Goal: Task Accomplishment & Management: Complete application form

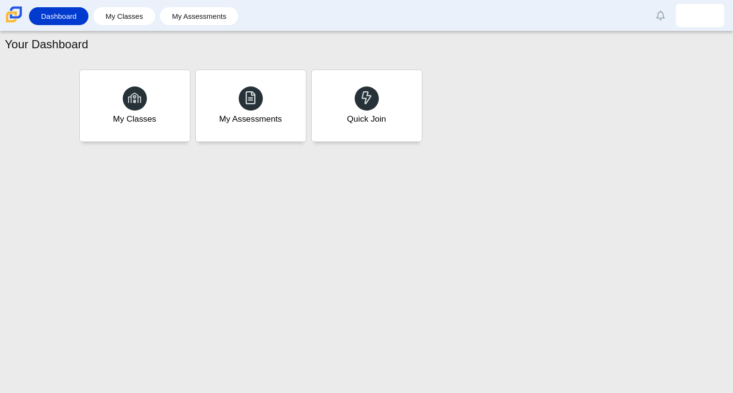
click at [550, 125] on div "My Classes My Assessments Quick Join" at bounding box center [367, 105] width 580 height 77
click at [362, 111] on div "Quick Join" at bounding box center [366, 106] width 114 height 74
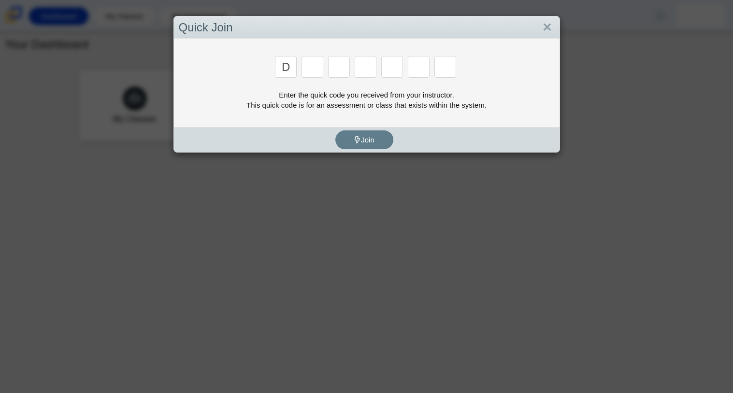
type input "d"
type input "a"
type input "w"
type input "n"
type input "a"
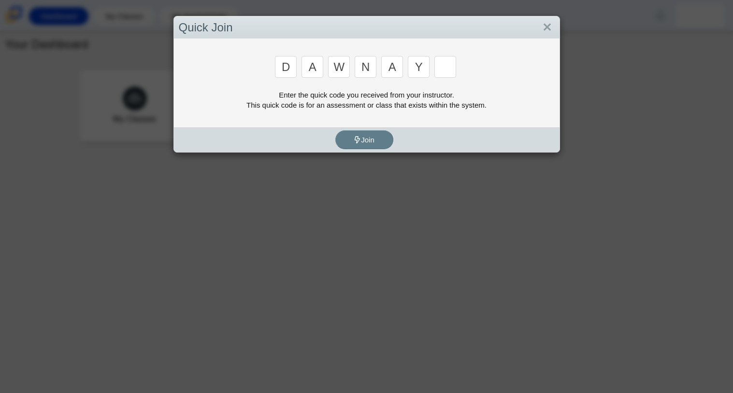
type input "y"
type input "3"
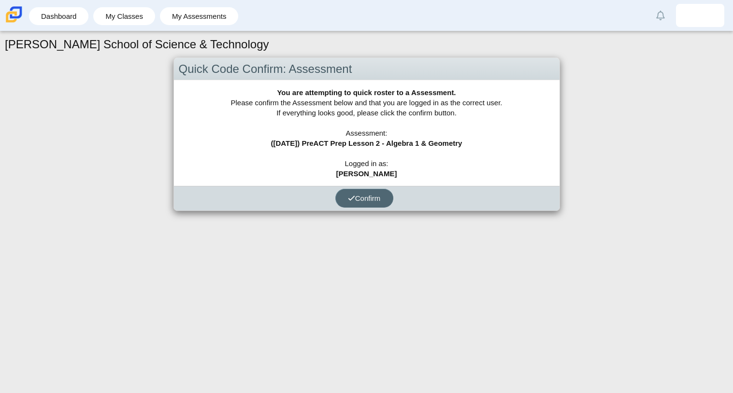
click at [375, 189] on button "Confirm" at bounding box center [364, 198] width 58 height 19
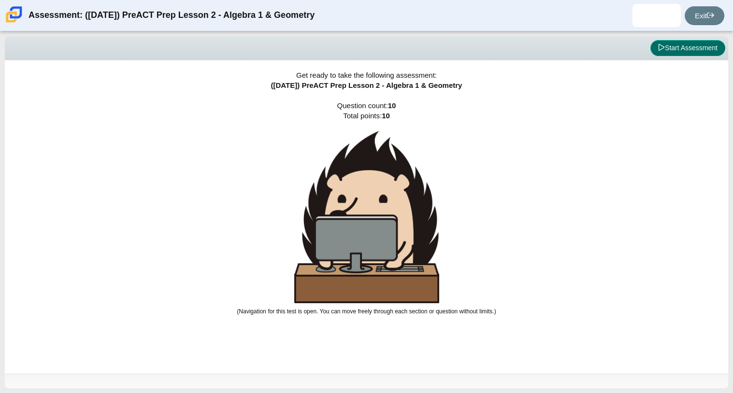
click at [695, 41] on button "Start Assessment" at bounding box center [687, 48] width 75 height 16
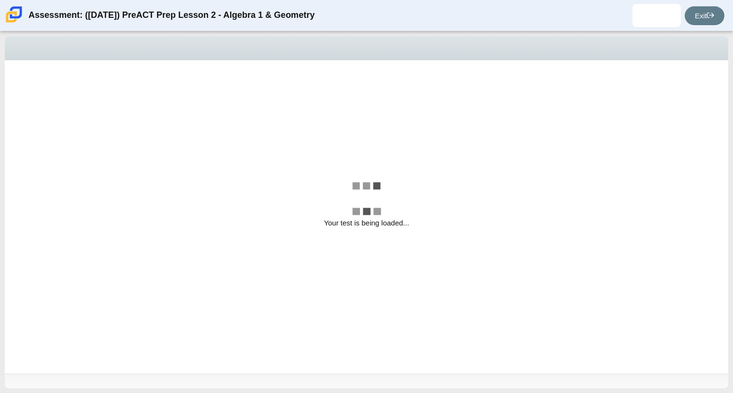
select select "14773eaf-2ca1-47ae-afe7-a624a56f34b3"
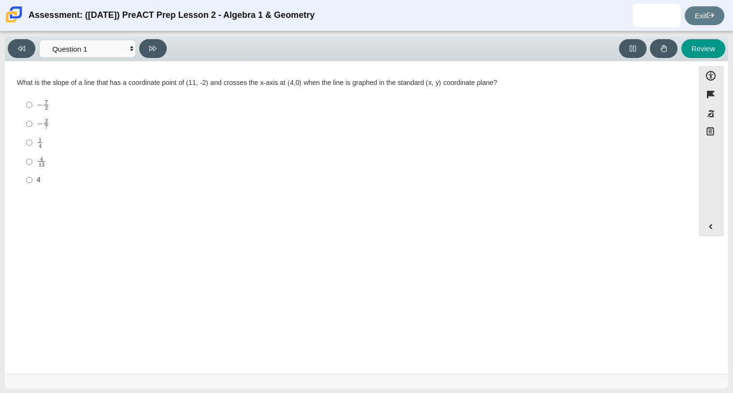
click at [35, 101] on label "− 7 2 negative 7 halves" at bounding box center [350, 105] width 662 height 19
click at [32, 101] on input "− 7 2 negative 7 halves" at bounding box center [29, 105] width 6 height 19
radio input "true"
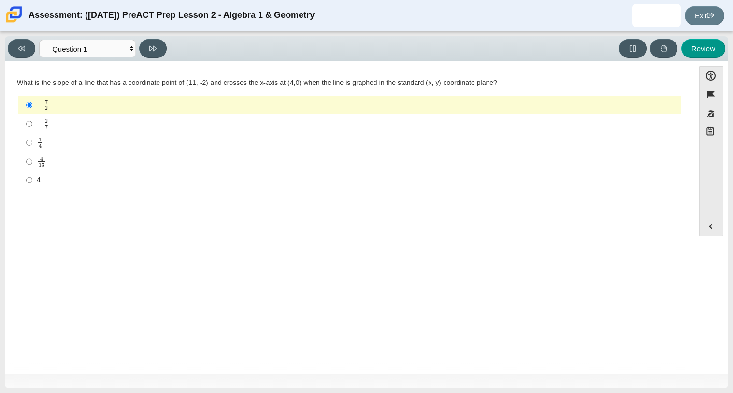
click at [48, 117] on mjx-container "− 2 7" at bounding box center [43, 123] width 13 height 18
click at [32, 117] on input "− 2 7 negative 2 sevenths" at bounding box center [29, 123] width 6 height 19
radio input "true"
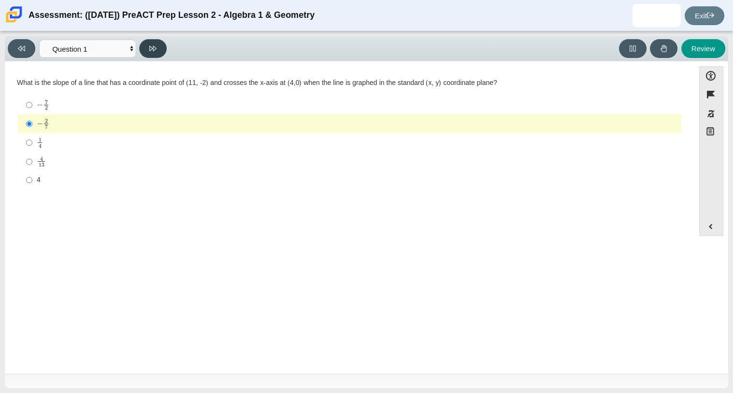
click at [147, 51] on button at bounding box center [153, 48] width 28 height 19
select select "489dcffd-4e6a-49cf-a9d6-ad1d4a911a4e"
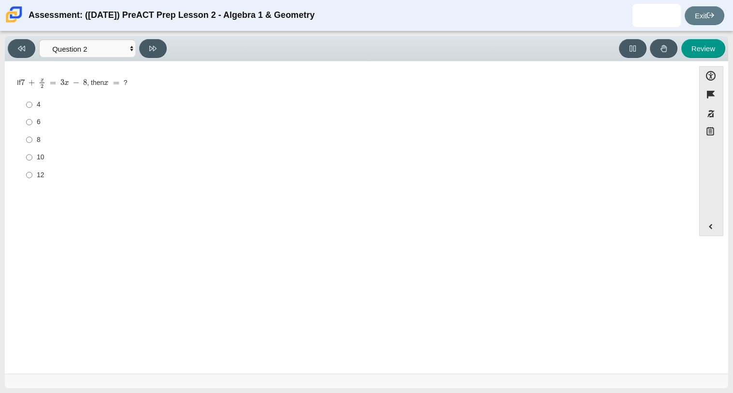
click at [44, 119] on div "6" at bounding box center [357, 122] width 641 height 10
click at [32, 119] on input "6 6" at bounding box center [29, 122] width 6 height 17
radio input "true"
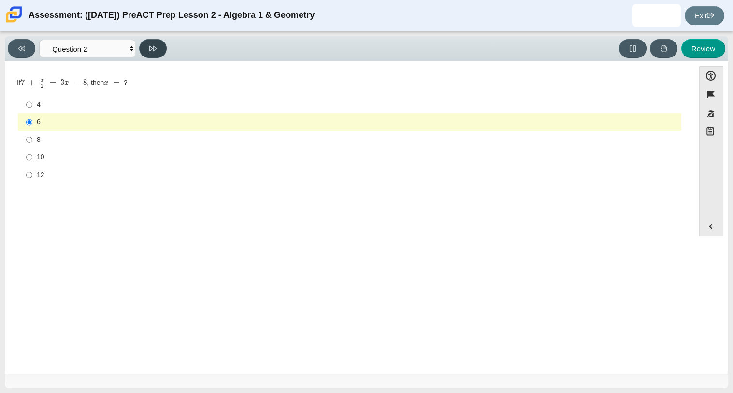
click at [157, 48] on button at bounding box center [153, 48] width 28 height 19
select select "bbf5d072-3e0b-44c4-9a12-6e7c9033f65b"
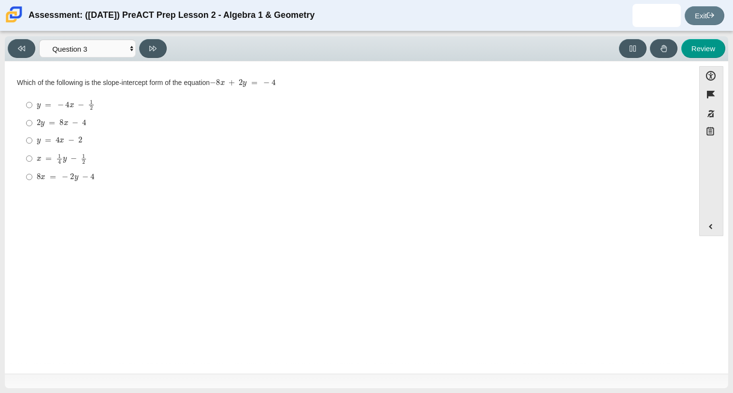
click at [54, 122] on mjx-c "Assessment items" at bounding box center [52, 122] width 6 height 5
click at [32, 122] on input "2 y = 8 x − 4 2 y = 8 x − 4" at bounding box center [29, 122] width 6 height 17
radio input "true"
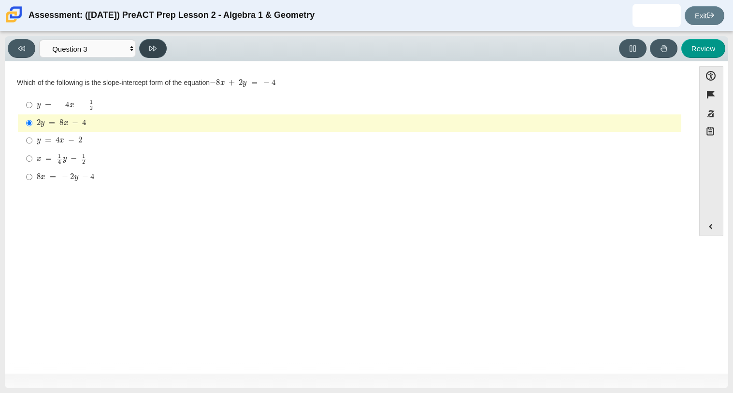
click at [148, 48] on button at bounding box center [153, 48] width 28 height 19
select select "ec95ace6-bebc-42b8-9428-40567494d4da"
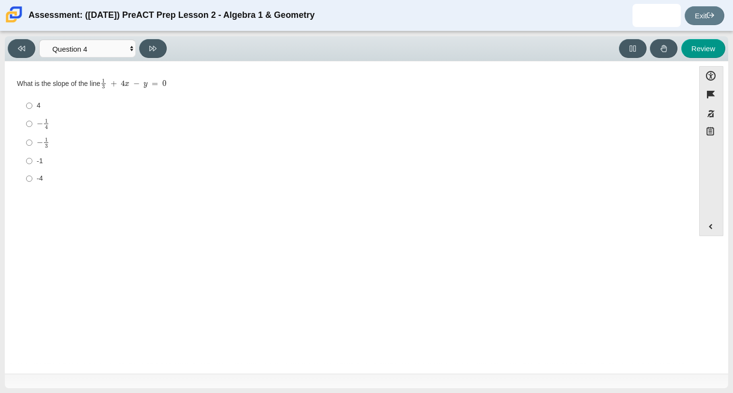
click at [38, 105] on div "4" at bounding box center [357, 106] width 641 height 10
click at [32, 105] on input "4 4" at bounding box center [29, 105] width 6 height 17
radio input "true"
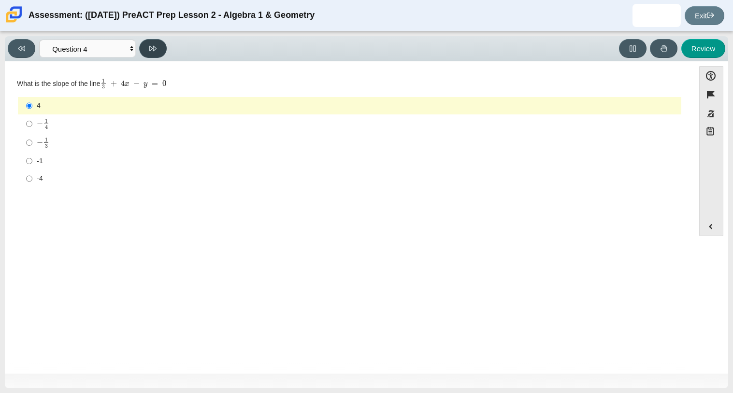
click at [145, 54] on button at bounding box center [153, 48] width 28 height 19
select select "89427bb7-e313-4f00-988f-8b8255897029"
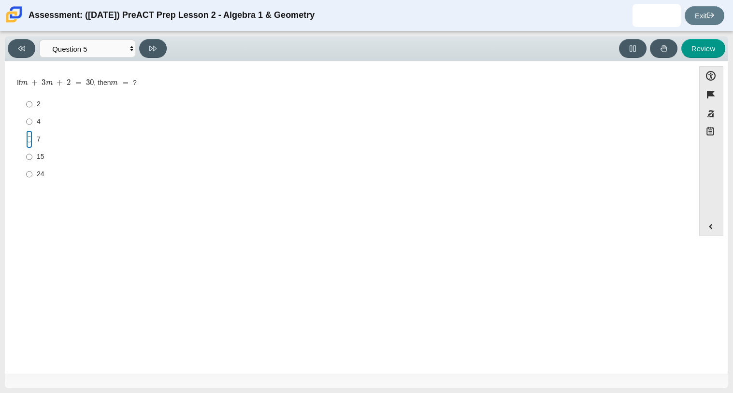
click at [30, 142] on input "7 7" at bounding box center [29, 138] width 6 height 17
radio input "true"
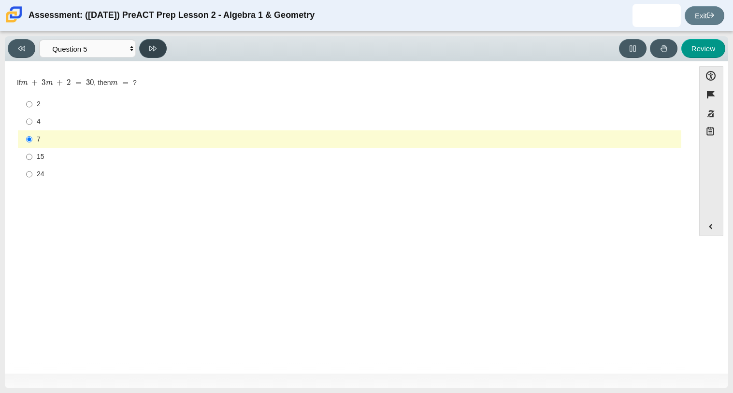
click at [151, 50] on icon at bounding box center [152, 48] width 7 height 7
select select "210571de-36a6-4d8e-a361-ceff8ef801dc"
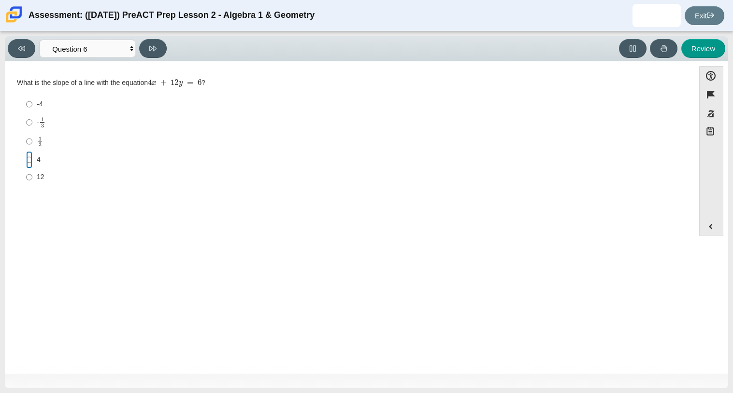
click at [31, 156] on input "4 4" at bounding box center [29, 159] width 6 height 17
radio input "true"
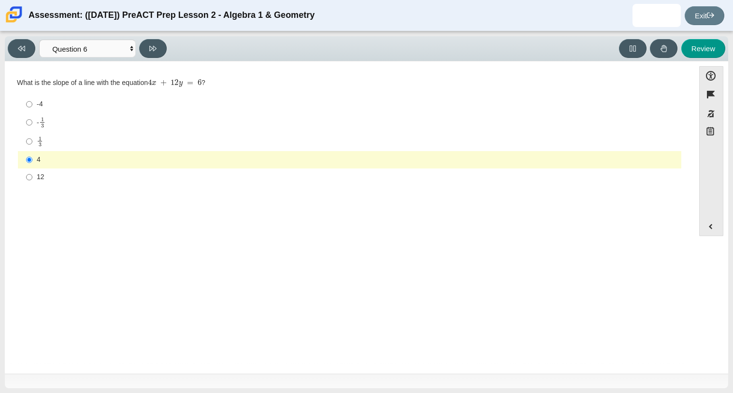
click at [165, 57] on div "Viewing Question 6 of 10 in Pacing Mode Questions Question 1 Question 2 Questio…" at bounding box center [89, 48] width 163 height 19
click at [156, 53] on button at bounding box center [153, 48] width 28 height 19
select select "ce81fe10-bf29-4b5e-8bd7-4f47f2fed4d8"
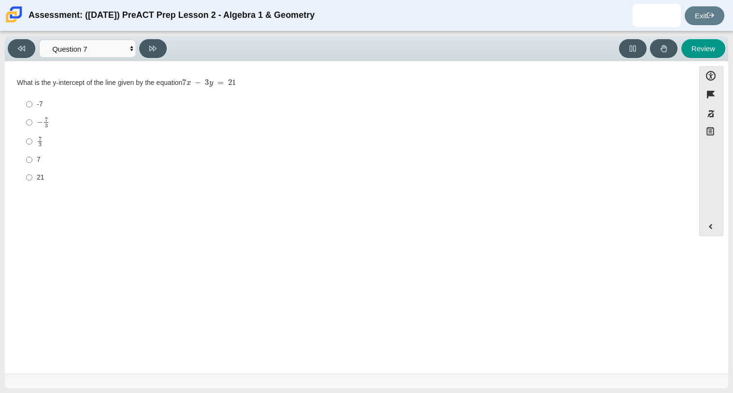
click at [37, 180] on div "21" at bounding box center [357, 178] width 641 height 10
click at [32, 180] on input "21 21" at bounding box center [29, 177] width 6 height 17
radio input "true"
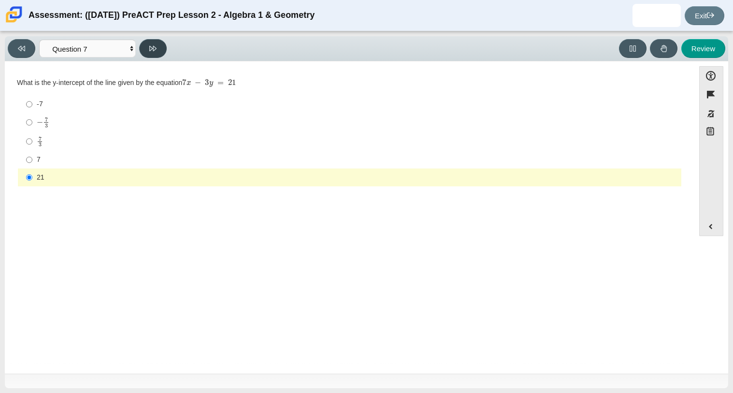
click at [153, 47] on icon at bounding box center [152, 48] width 7 height 5
select select "96b71634-eacb-4f7e-8aef-411727d9bcba"
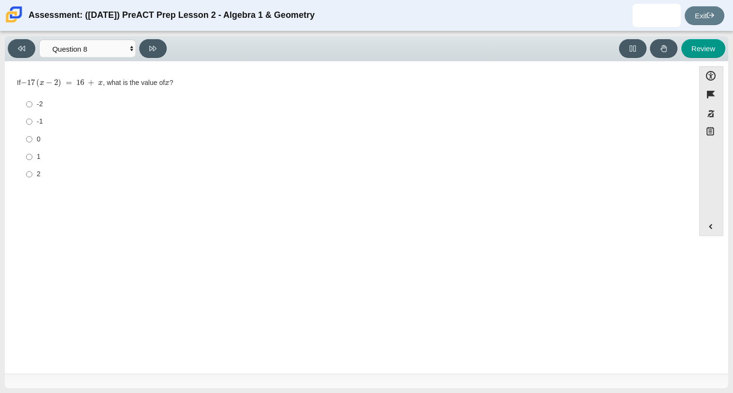
click at [40, 156] on div "1" at bounding box center [357, 157] width 641 height 10
click at [32, 156] on input "1 1" at bounding box center [29, 156] width 6 height 17
radio input "true"
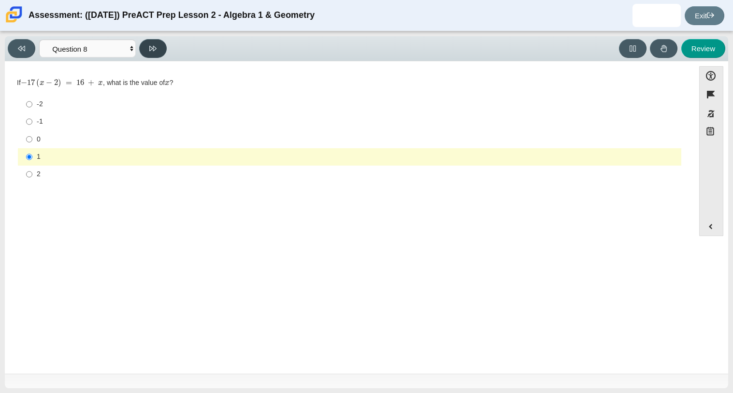
click at [153, 49] on icon at bounding box center [152, 48] width 7 height 5
select select "ed62e223-81bd-4cbf-ab48-ab975844bd1f"
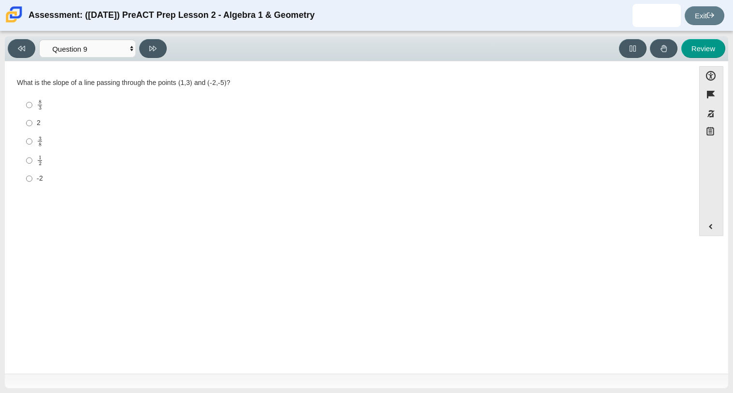
click at [39, 161] on mjx-den "Assessment items" at bounding box center [40, 163] width 3 height 4
click at [32, 161] on input "1 2 1 half" at bounding box center [29, 160] width 6 height 19
radio input "true"
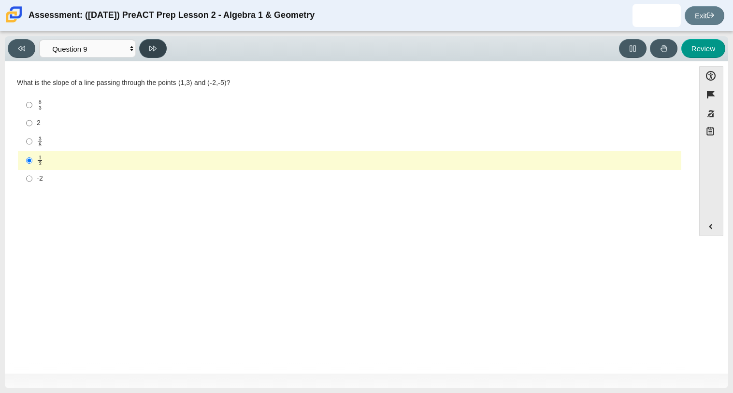
click at [151, 55] on button at bounding box center [153, 48] width 28 height 19
select select "97f4f5fa-a52e-4fed-af51-565bfcdf47cb"
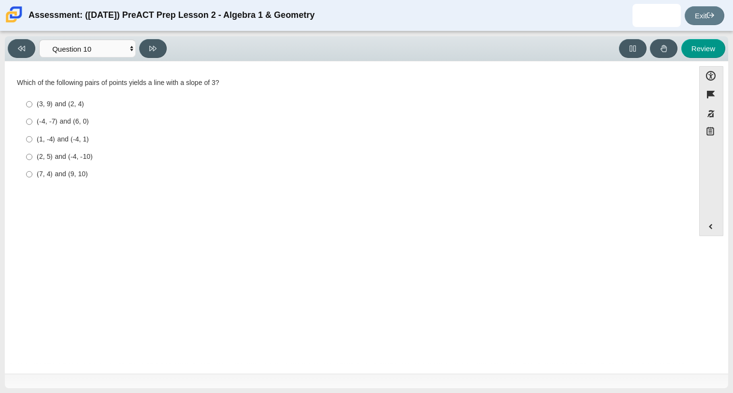
click at [39, 143] on div "(1, -4) and (-4, 1)" at bounding box center [357, 140] width 641 height 10
click at [32, 143] on input "(1, -4) and (-4, 1) (1, -4) and (-4, 1)" at bounding box center [29, 138] width 6 height 17
radio input "true"
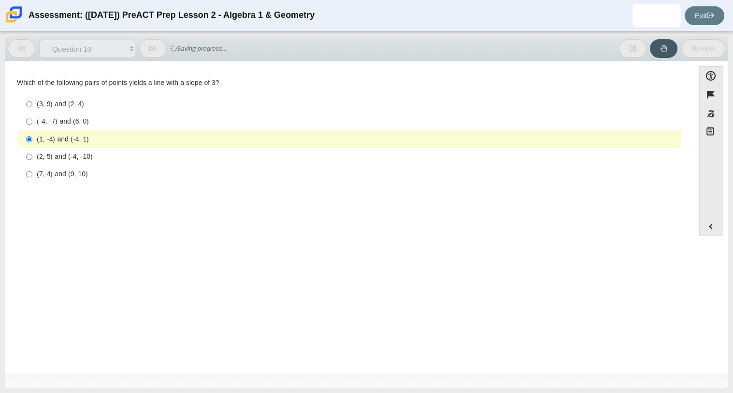
click at [44, 159] on div "(2, 5) and (-4, -10)" at bounding box center [357, 157] width 641 height 10
click at [32, 159] on input "(2, 5) and (-4, -10) (2, 5) and (-4, -10)" at bounding box center [29, 156] width 6 height 17
radio input "true"
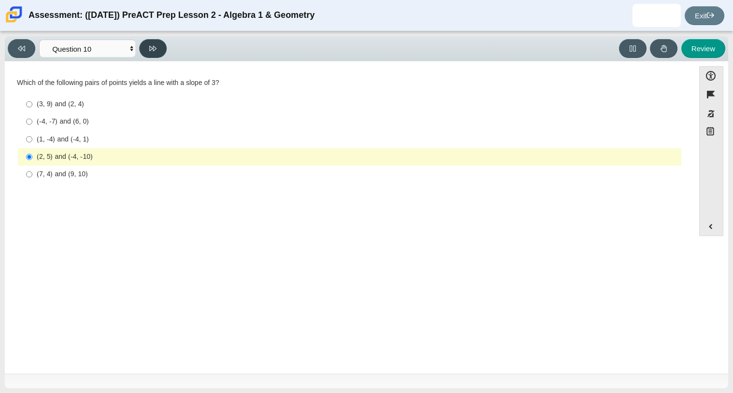
click at [149, 52] on button at bounding box center [153, 48] width 28 height 19
select select "review"
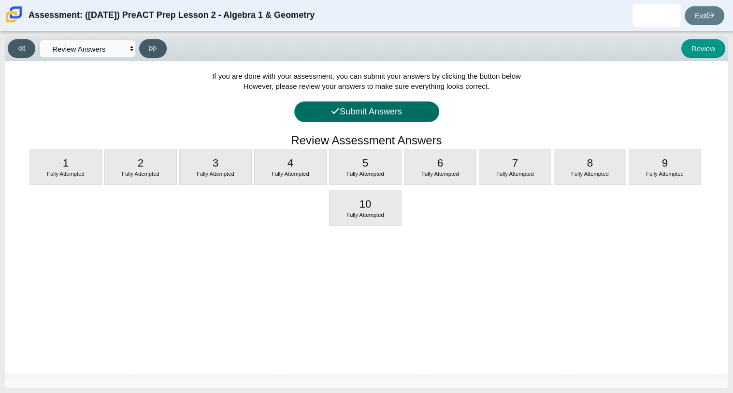
click at [338, 118] on button "Submit Answers" at bounding box center [366, 111] width 145 height 21
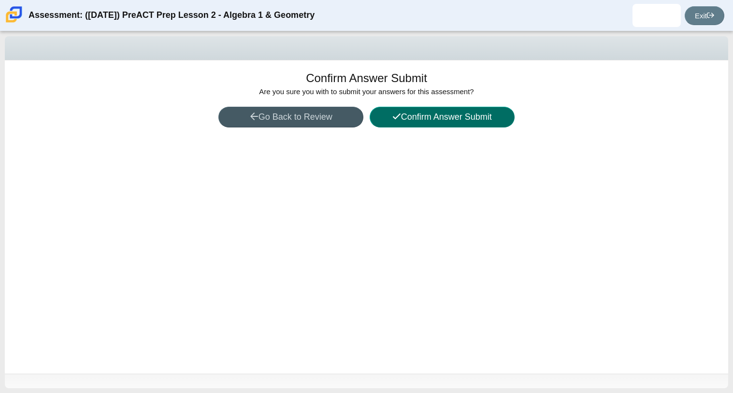
click at [421, 111] on button "Confirm Answer Submit" at bounding box center [442, 117] width 145 height 21
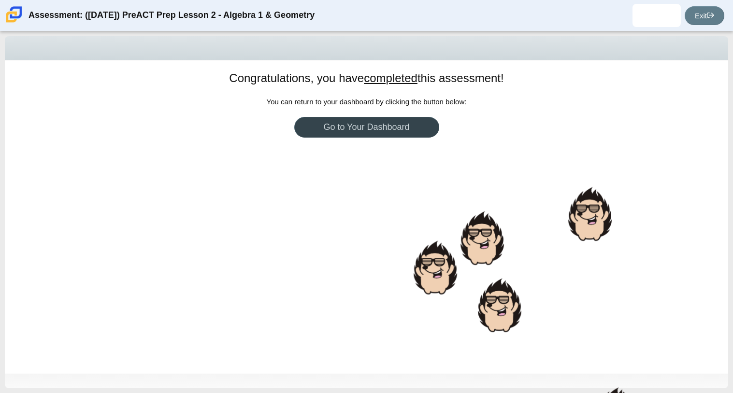
click at [415, 128] on link "Go to Your Dashboard" at bounding box center [366, 127] width 145 height 21
